Goal: Check status: Check status

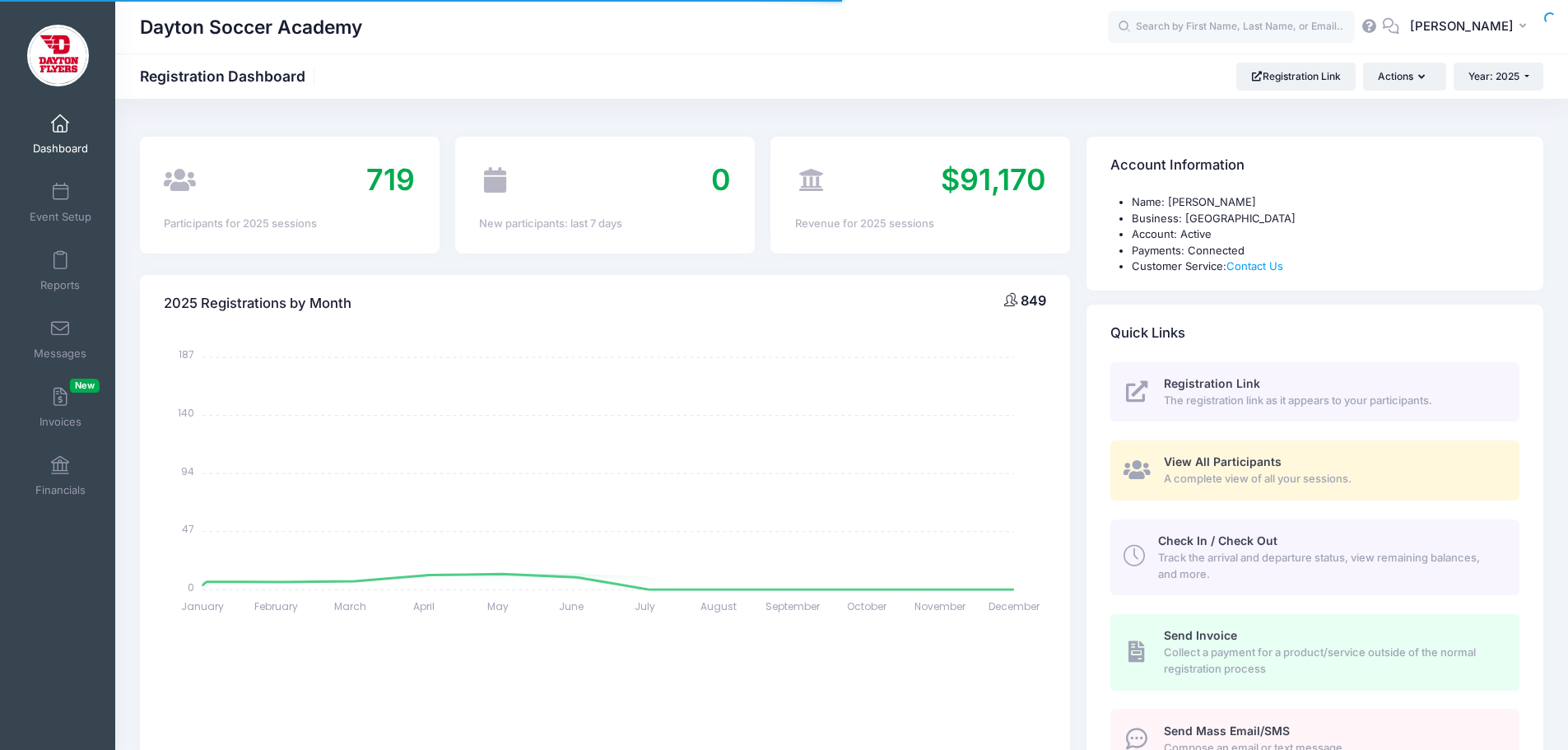
select select
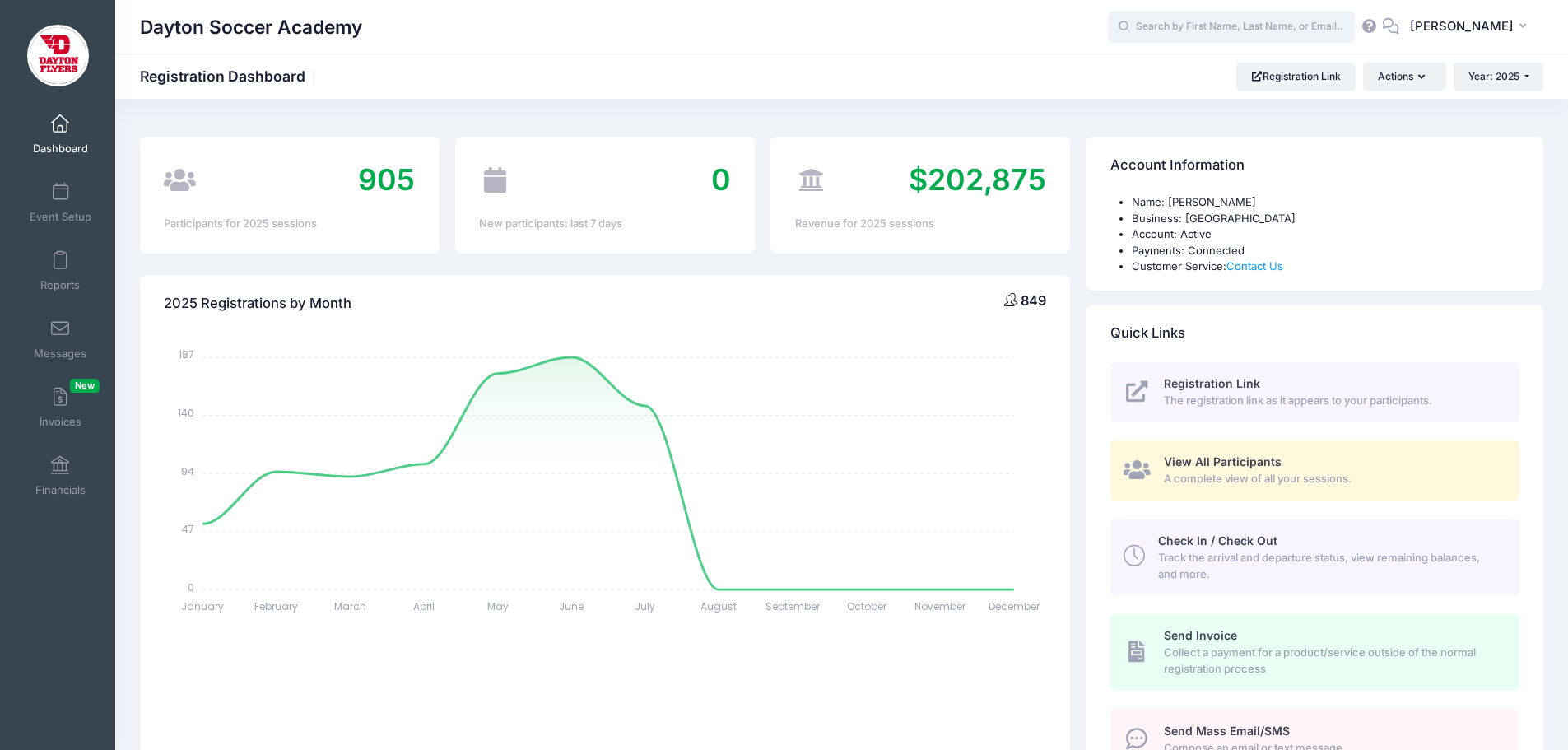
click at [1161, 24] on input "text" at bounding box center [1231, 27] width 247 height 33
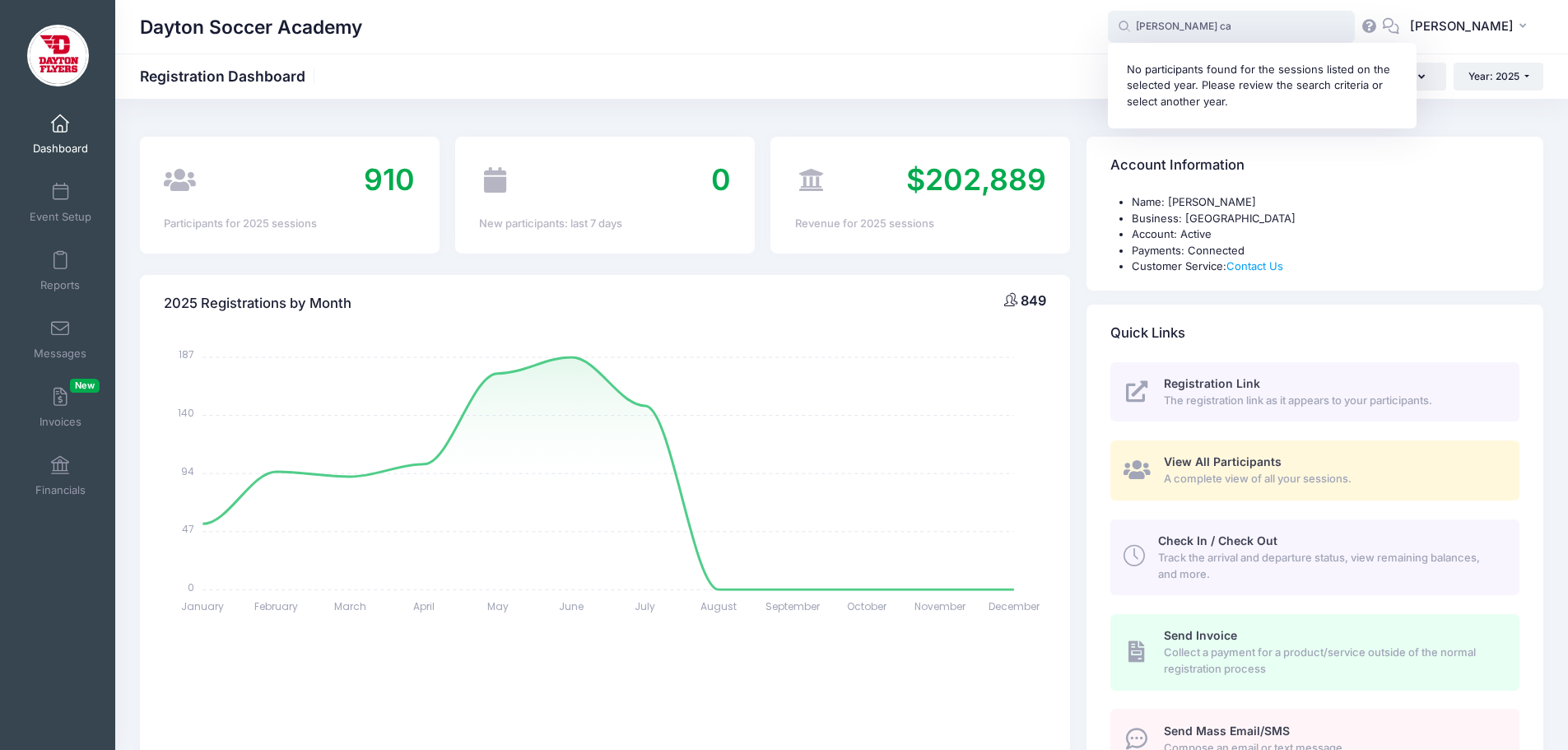
type input "[PERSON_NAME] ca"
